Goal: Task Accomplishment & Management: Manage account settings

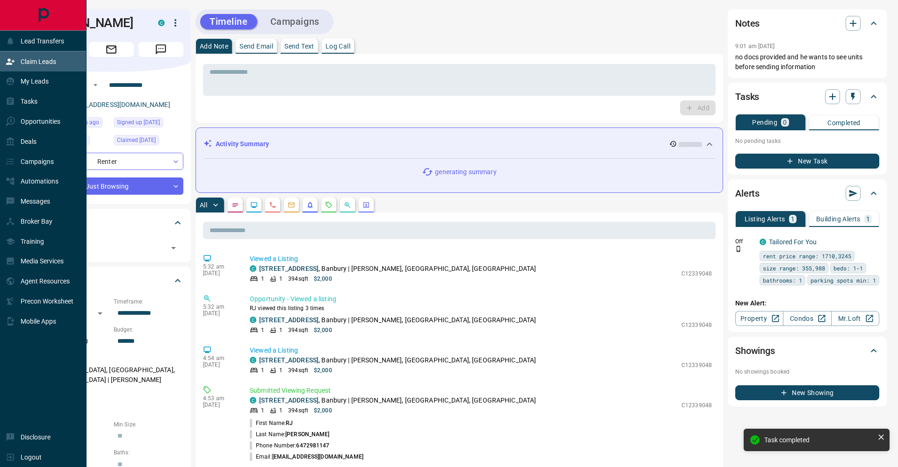
click at [15, 60] on div "Claim Leads" at bounding box center [31, 61] width 50 height 15
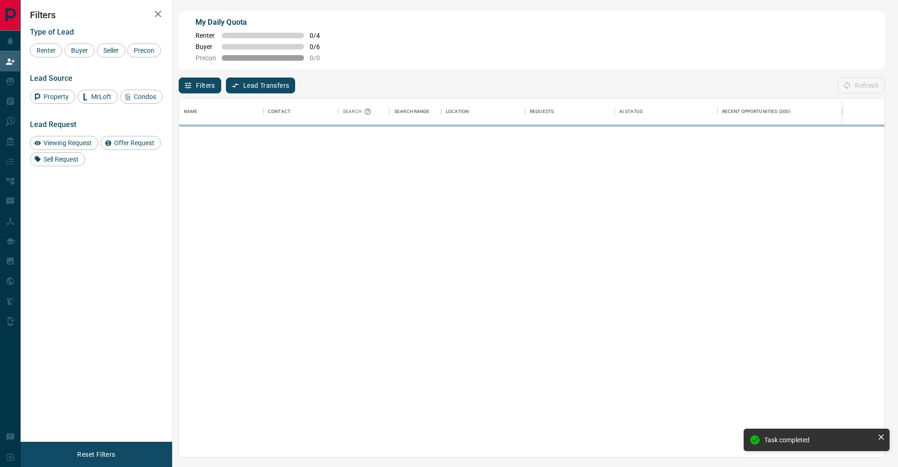
scroll to position [359, 705]
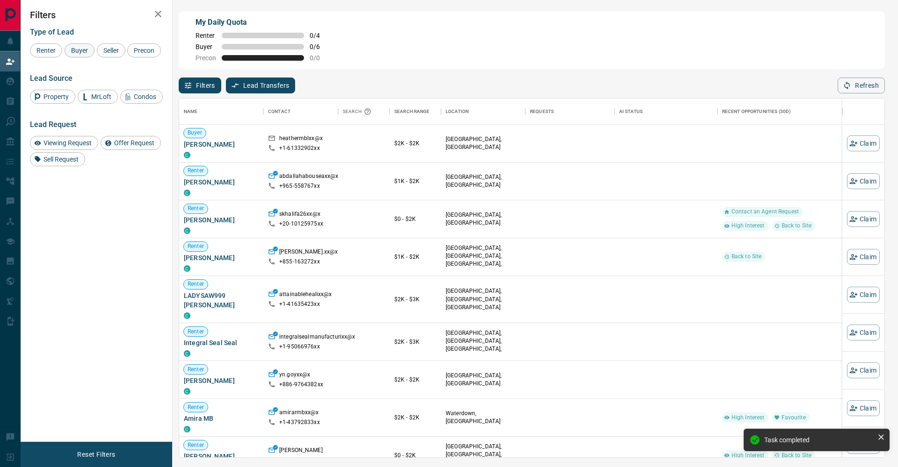
click at [90, 48] on span "Buyer" at bounding box center [79, 50] width 23 height 7
click at [111, 49] on span "Seller" at bounding box center [111, 50] width 22 height 7
click at [130, 54] on span "Precon" at bounding box center [143, 50] width 27 height 7
click at [159, 22] on button "button" at bounding box center [158, 14] width 19 height 19
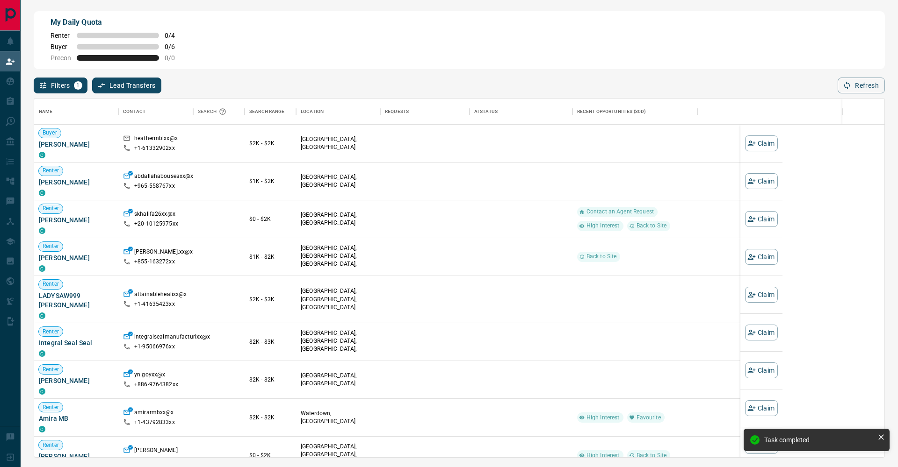
scroll to position [359, 850]
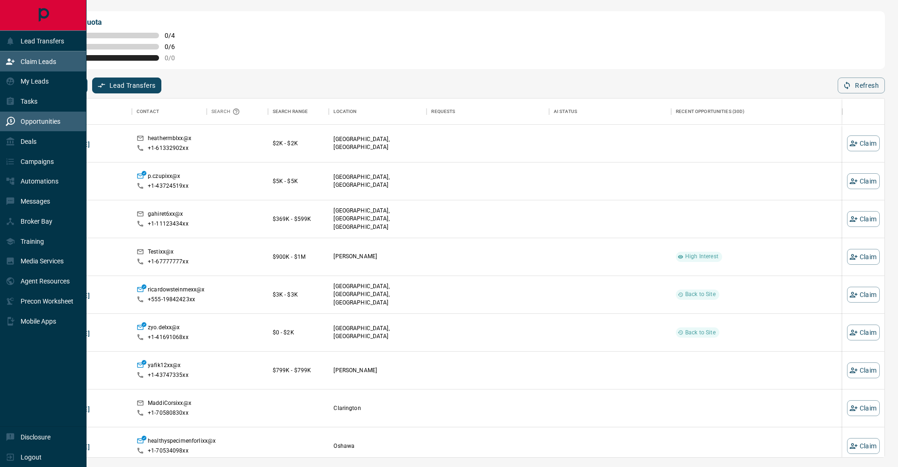
click at [42, 118] on p "Opportunities" at bounding box center [41, 121] width 40 height 7
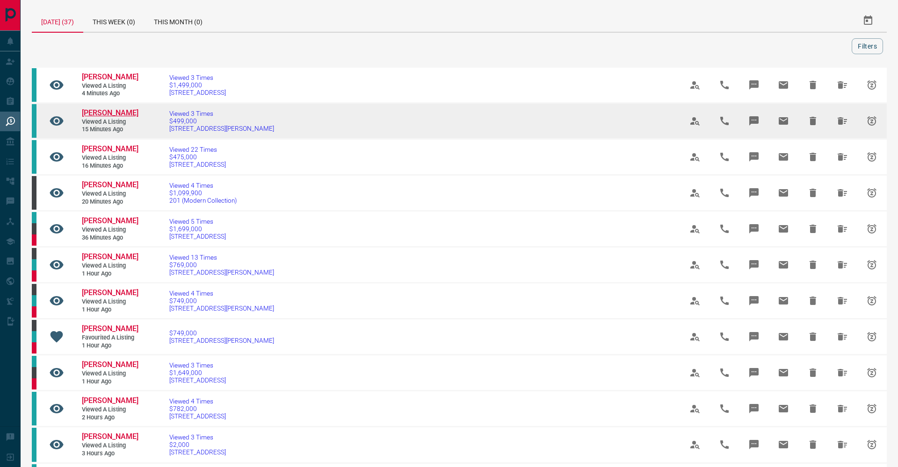
click at [120, 117] on span "[PERSON_NAME]" at bounding box center [110, 112] width 57 height 9
click at [208, 125] on span "$499,000" at bounding box center [221, 120] width 105 height 7
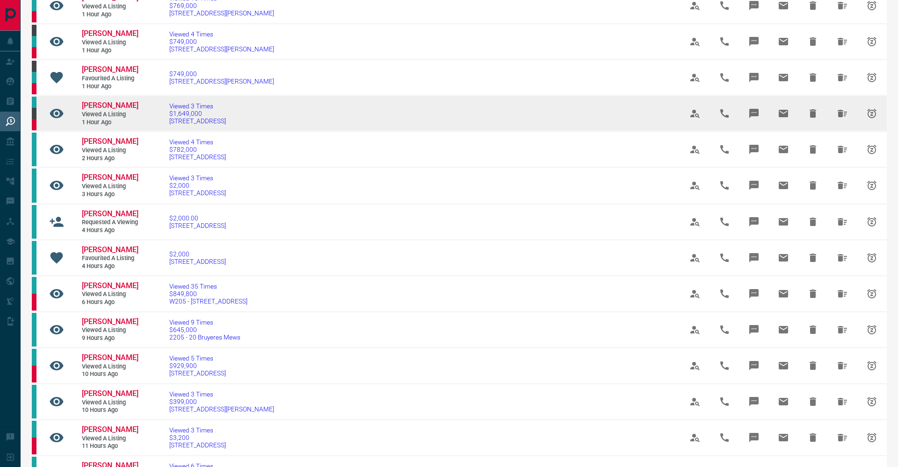
scroll to position [311, 0]
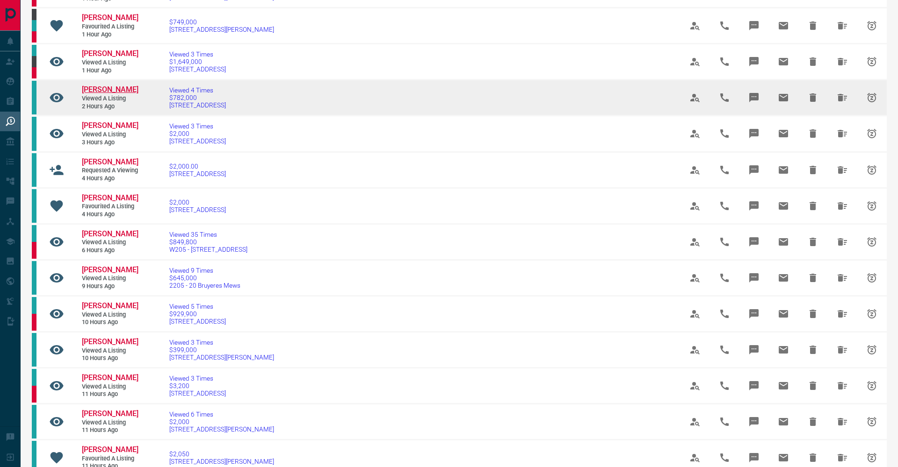
drag, startPoint x: 98, startPoint y: 115, endPoint x: 110, endPoint y: 110, distance: 12.4
click at [99, 94] on span "[PERSON_NAME]" at bounding box center [110, 89] width 57 height 9
click at [209, 101] on span "$782,000" at bounding box center [197, 97] width 57 height 7
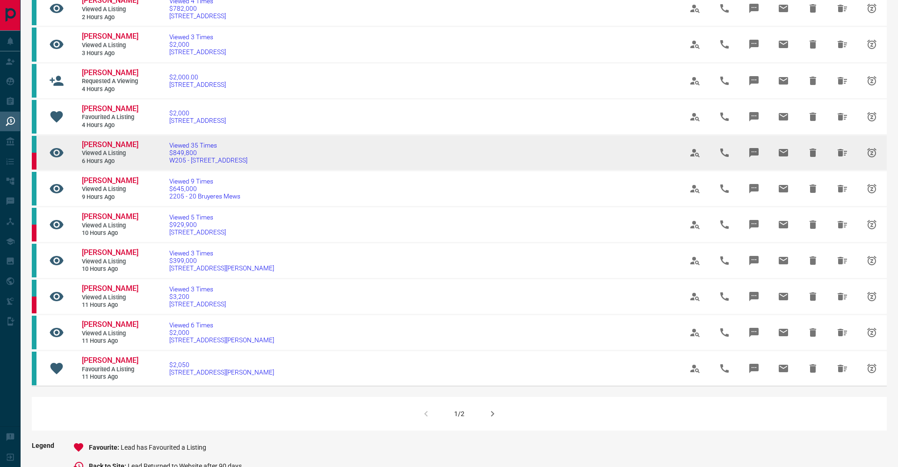
scroll to position [433, 0]
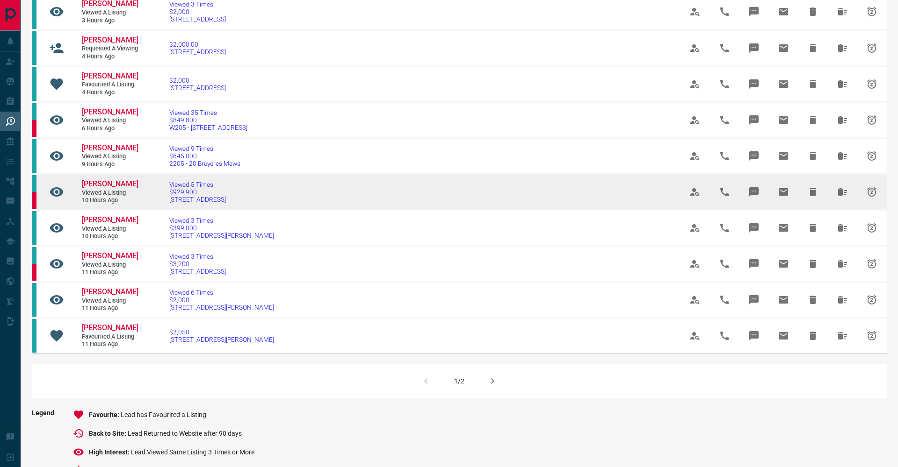
click at [111, 188] on span "[PERSON_NAME]" at bounding box center [110, 184] width 57 height 9
click at [193, 203] on span "[STREET_ADDRESS]" at bounding box center [197, 199] width 57 height 7
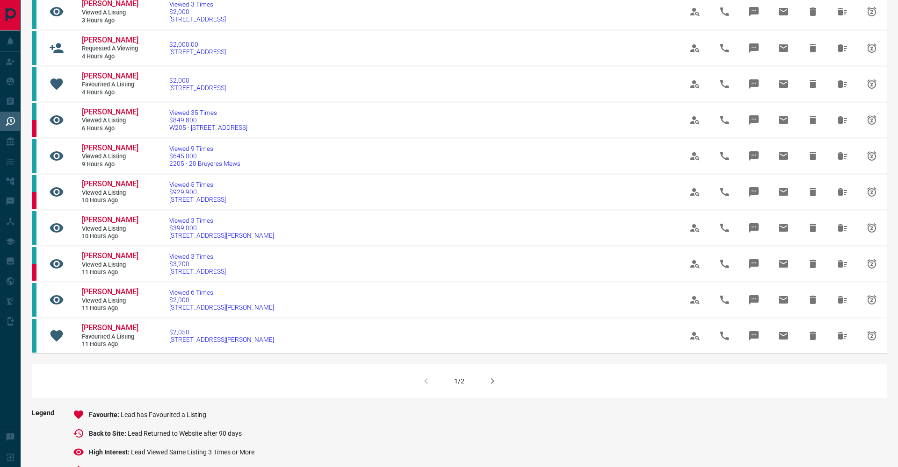
click at [493, 384] on icon "button" at bounding box center [492, 382] width 3 height 6
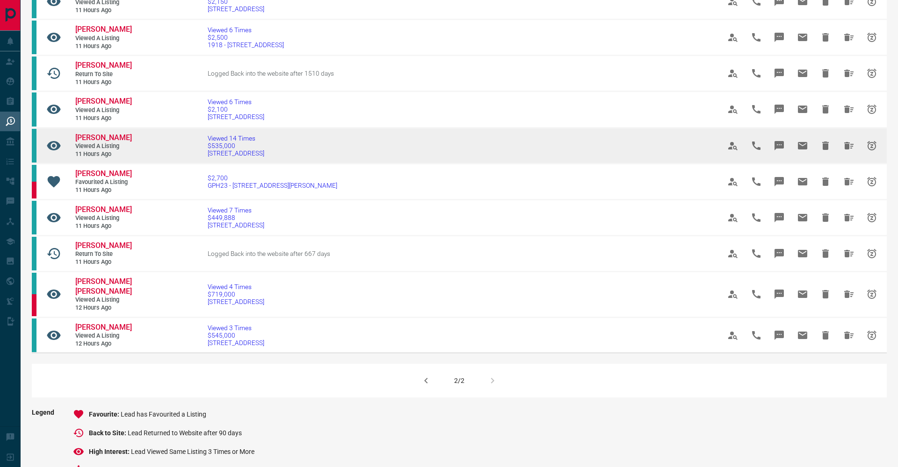
scroll to position [337, 0]
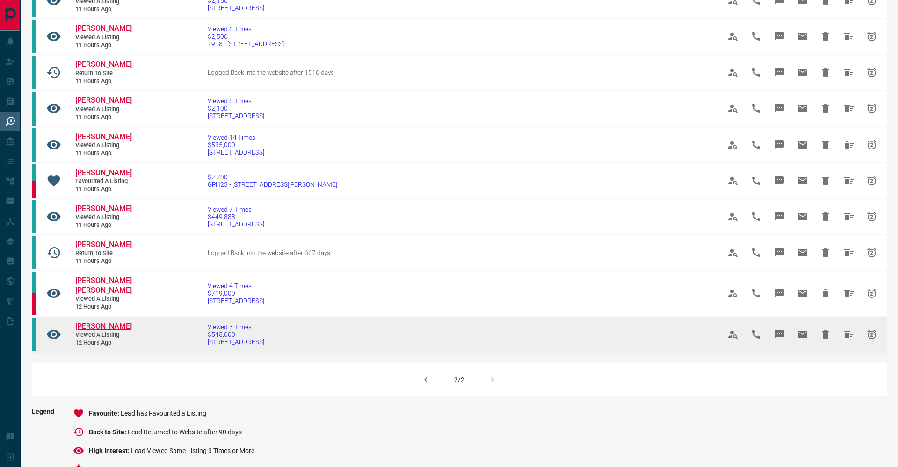
click at [96, 331] on span "[PERSON_NAME]" at bounding box center [103, 326] width 57 height 9
click at [208, 331] on span "Viewed 3 Times" at bounding box center [236, 327] width 57 height 7
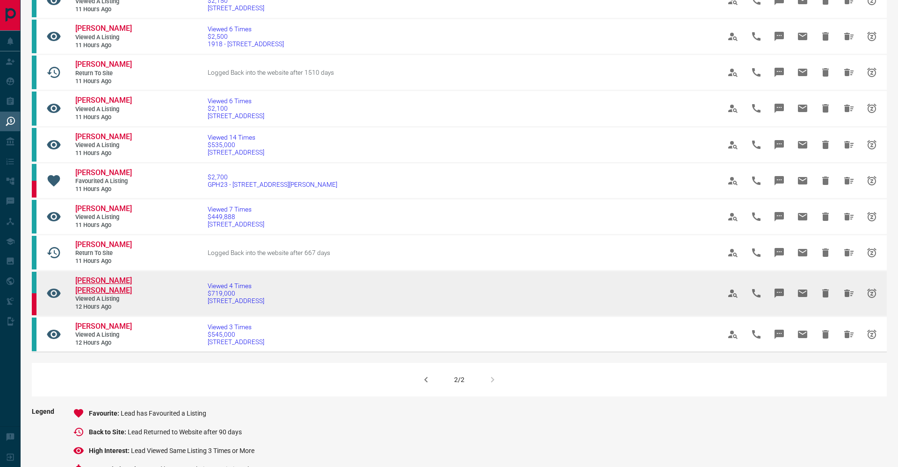
click at [102, 295] on span "[PERSON_NAME] [PERSON_NAME]" at bounding box center [103, 285] width 57 height 19
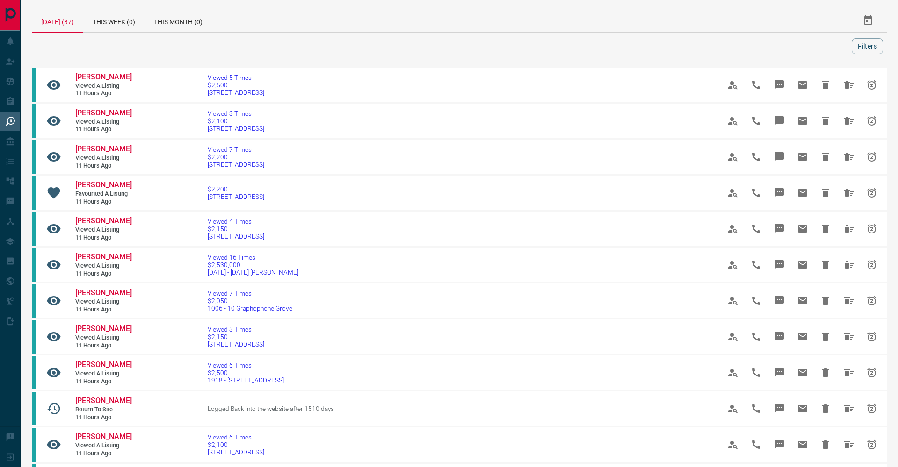
scroll to position [0, 0]
